Goal: Navigation & Orientation: Find specific page/section

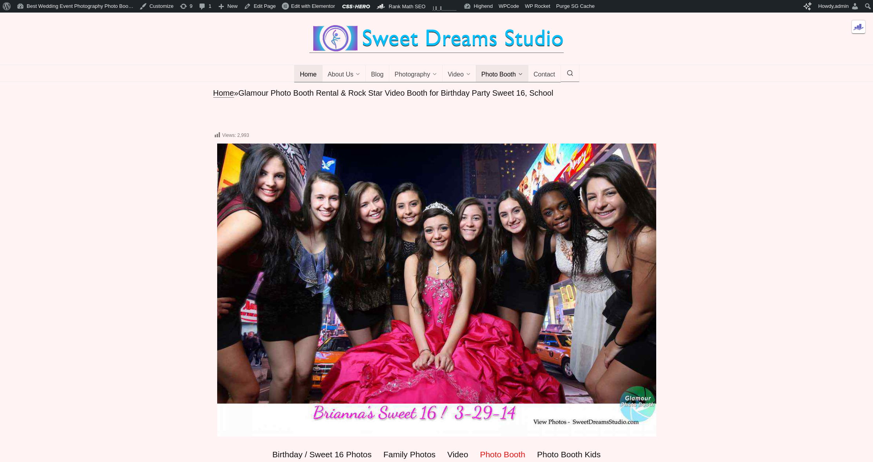
click at [306, 79] on span "Home" at bounding box center [308, 75] width 17 height 8
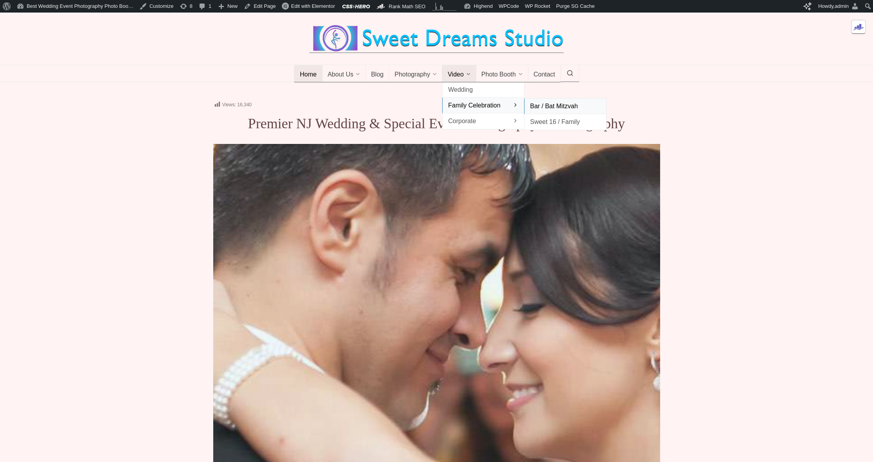
click at [549, 111] on span "Bar / Bat Mitzvah" at bounding box center [565, 106] width 71 height 11
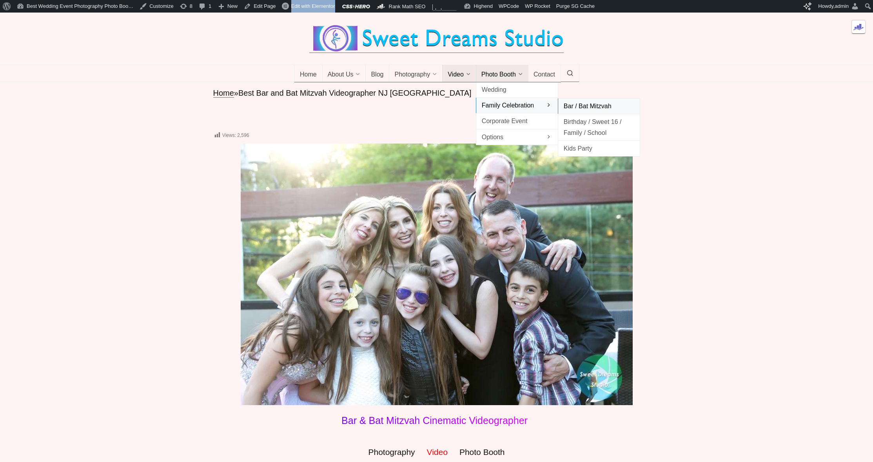
click at [589, 111] on span "Bar / Bat Mitzvah" at bounding box center [598, 106] width 71 height 11
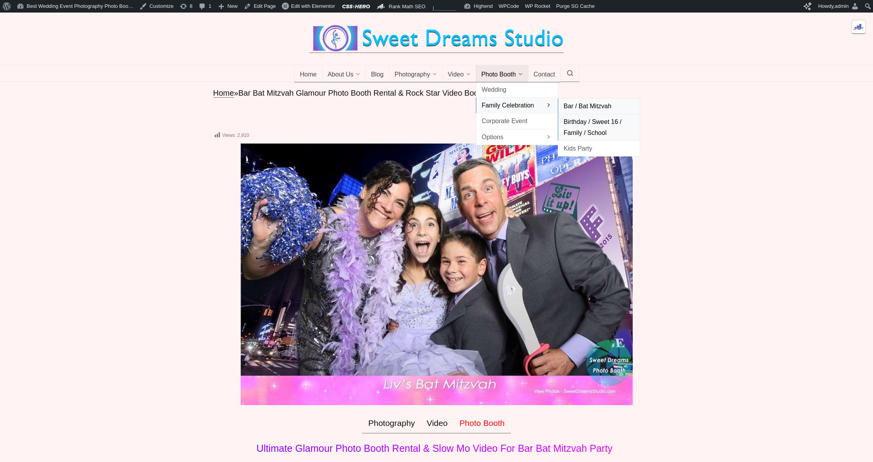
click at [586, 133] on span "Birthday / Sweet 16 / Family / School" at bounding box center [598, 126] width 71 height 21
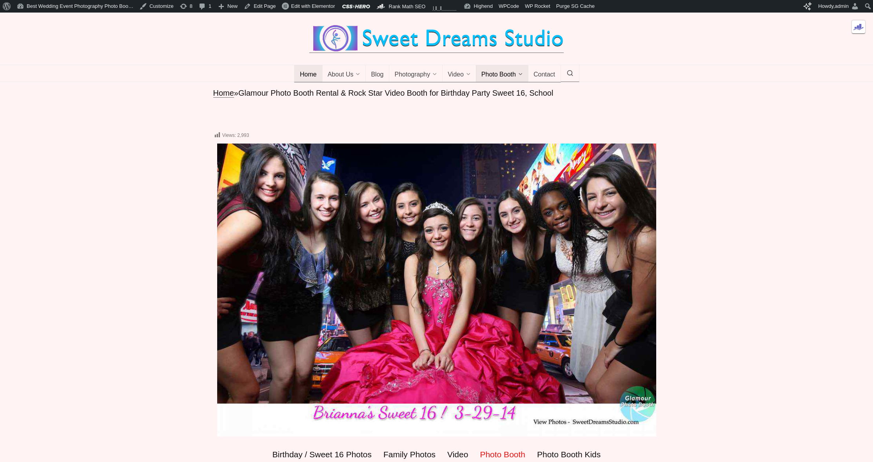
click at [304, 79] on span "Home" at bounding box center [308, 75] width 17 height 8
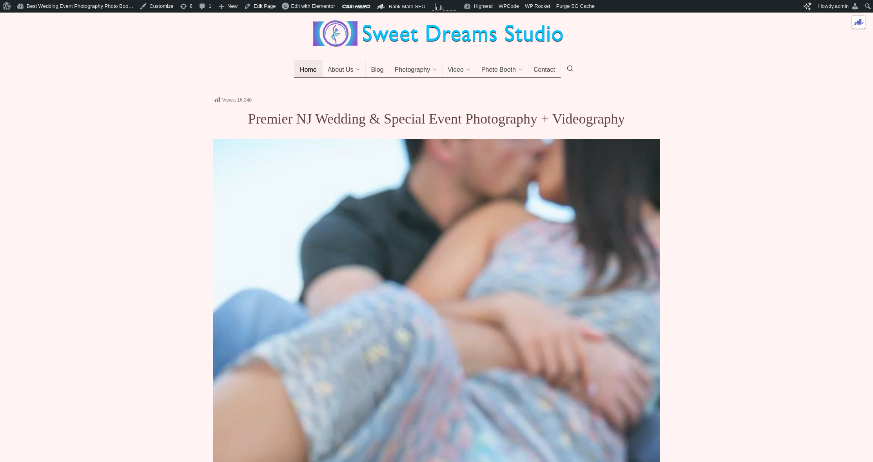
scroll to position [185, 0]
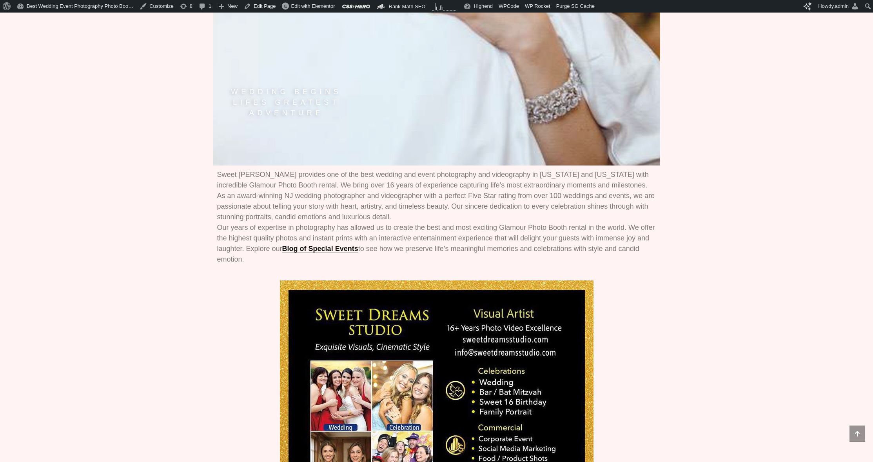
scroll to position [497, 0]
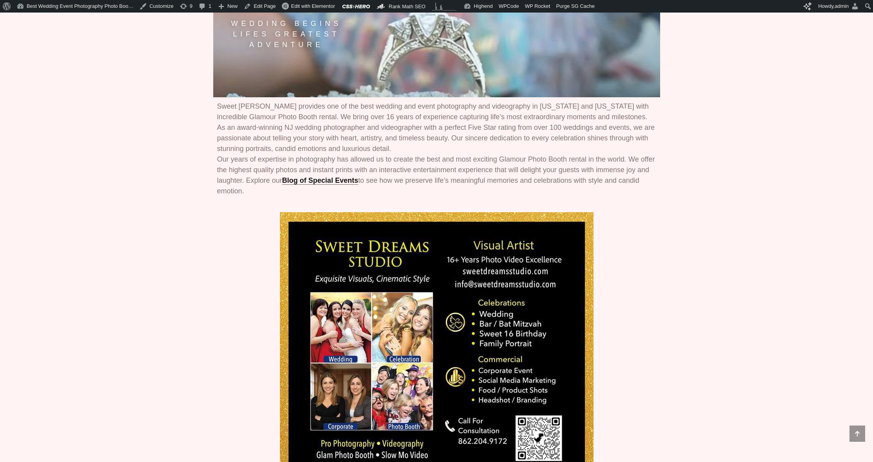
scroll to position [513, 0]
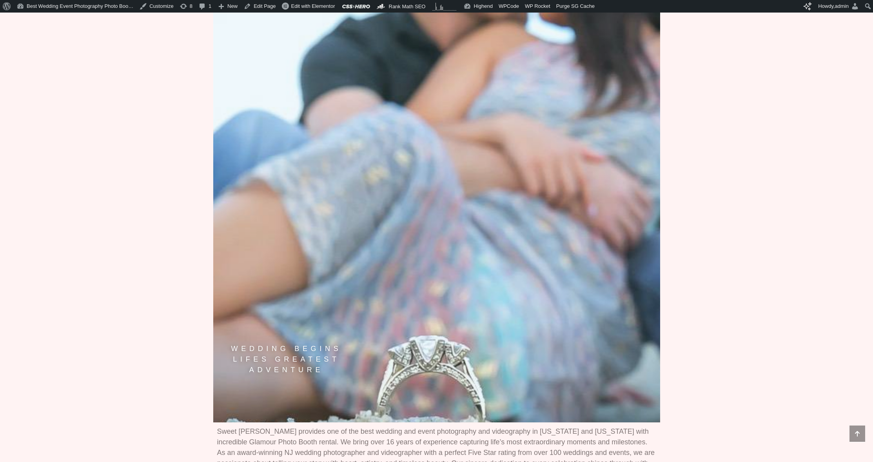
scroll to position [330, 0]
